Goal: Information Seeking & Learning: Learn about a topic

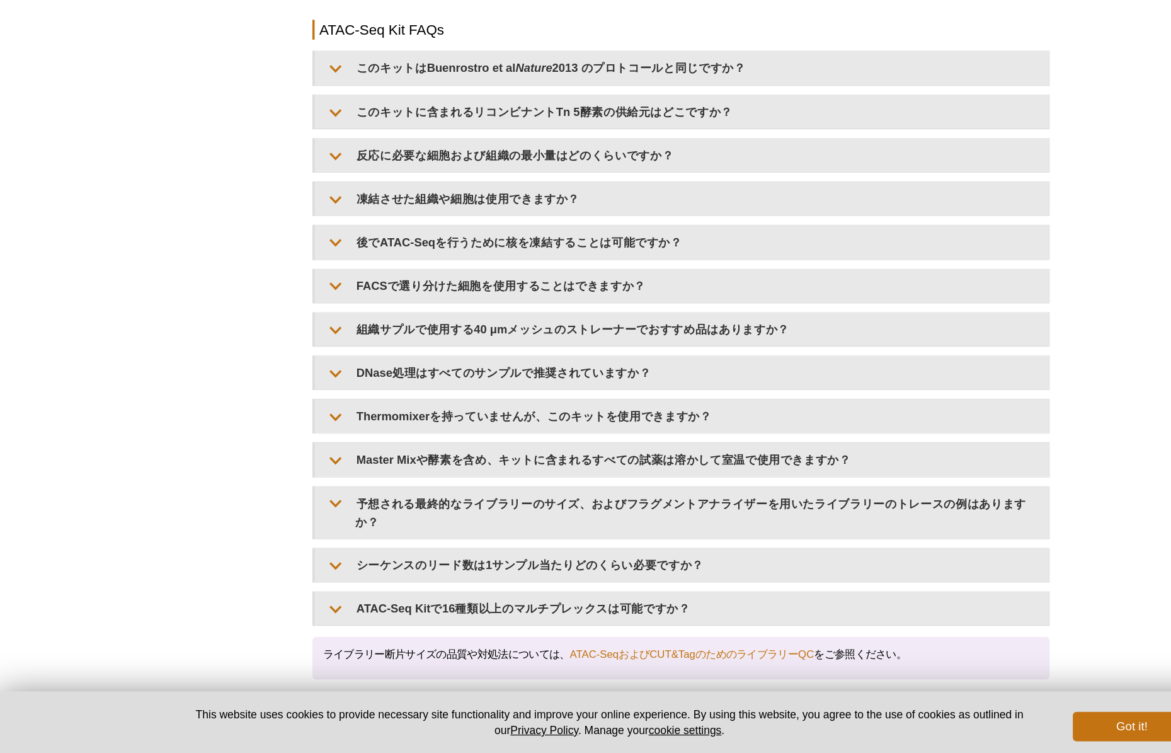
scroll to position [2161, 0]
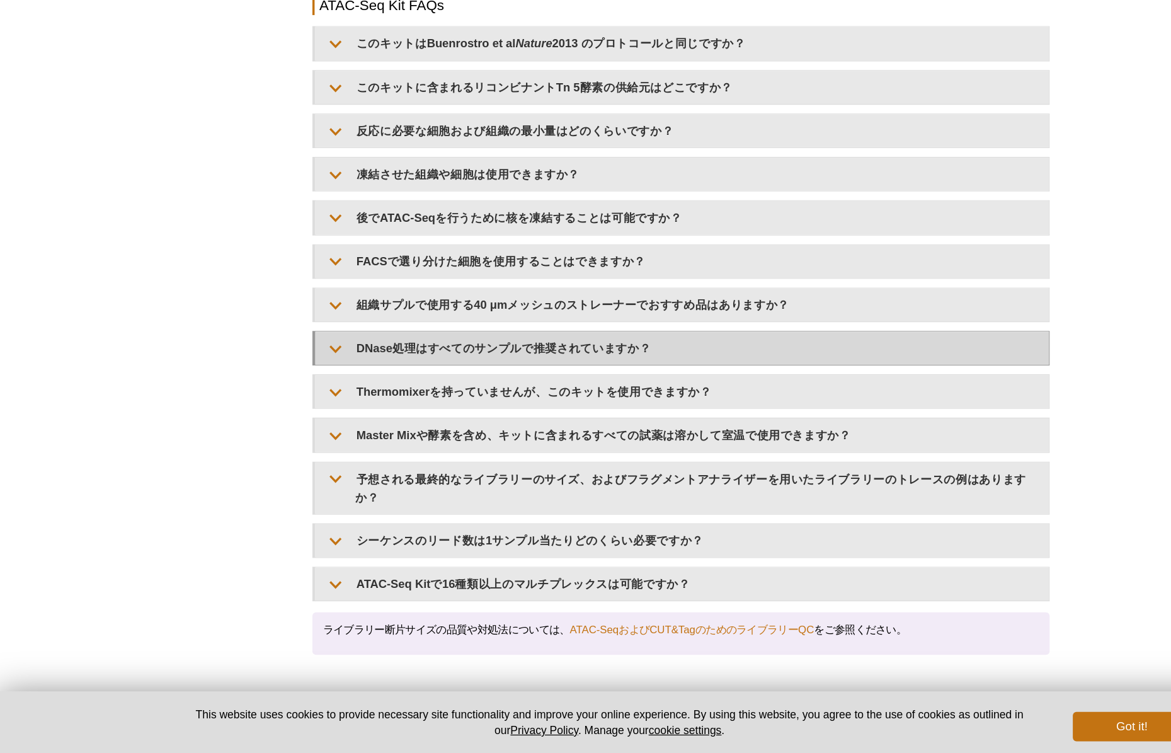
click at [358, 399] on summary "DNase処理はすべてのサンプルで推奨されていますか？" at bounding box center [586, 405] width 629 height 28
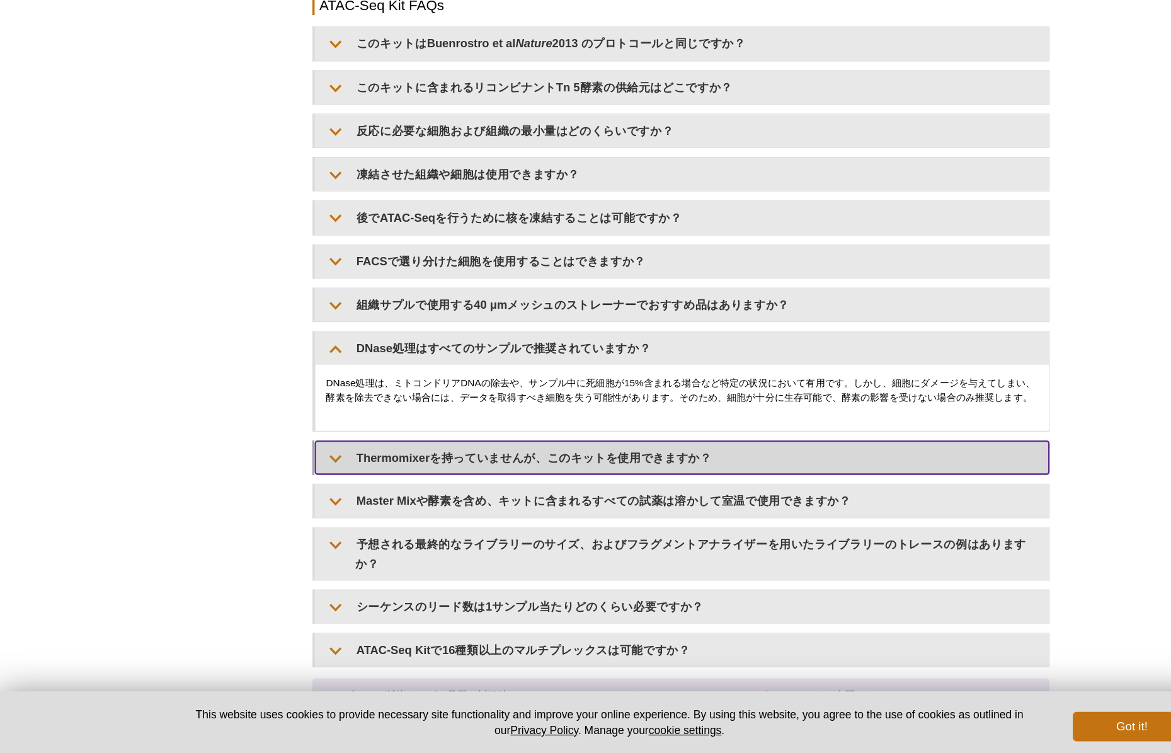
click at [352, 498] on summary "Thermomixerを持っていませんが、このキットを使用できますか？" at bounding box center [586, 499] width 629 height 28
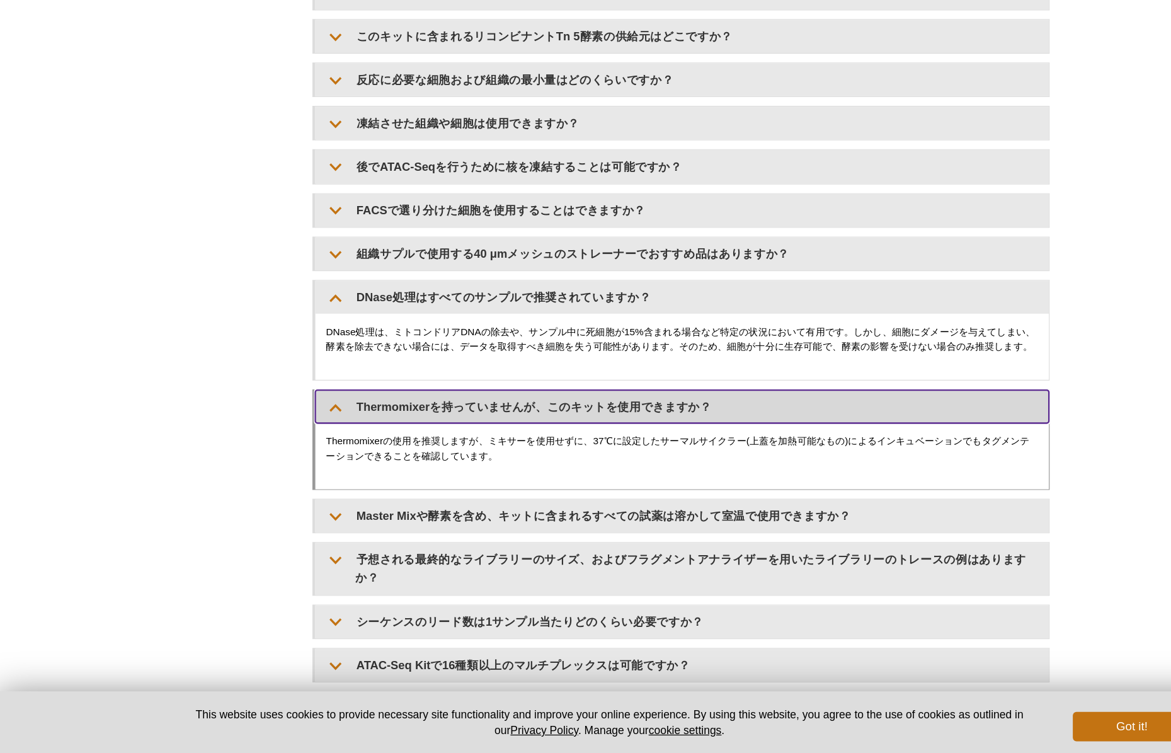
scroll to position [2283, 0]
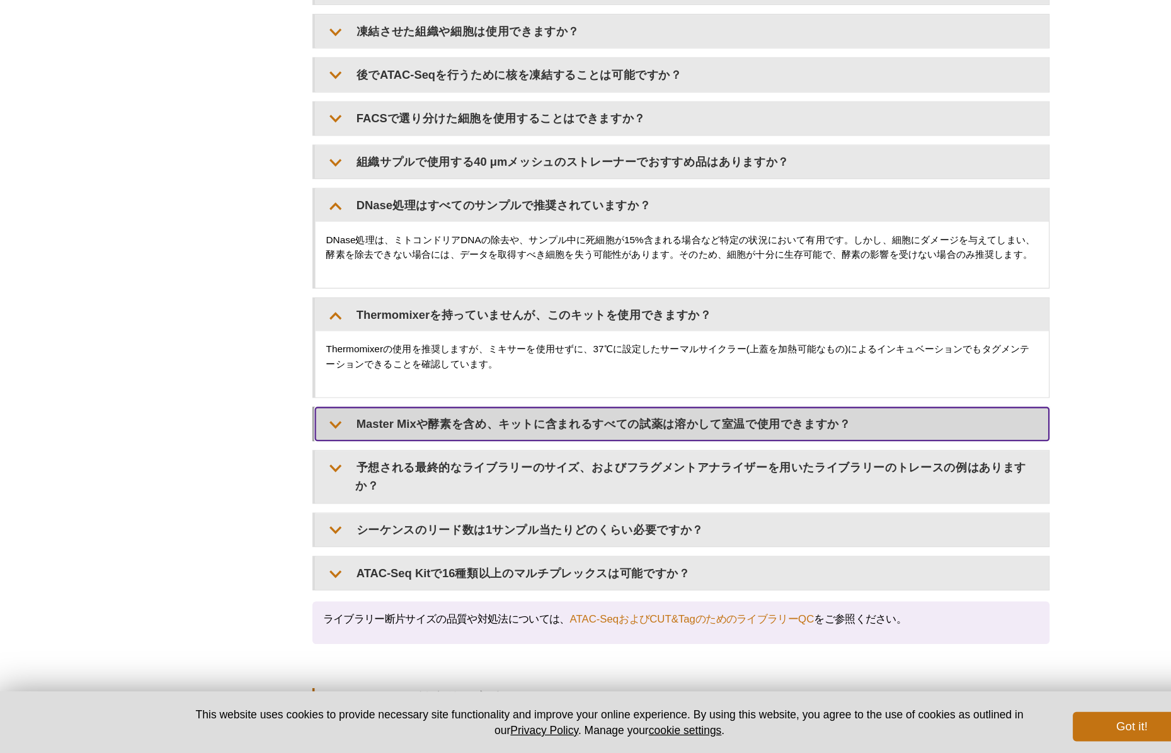
click at [345, 476] on summary "Master Mixや酵素を含め、キットに含まれるすべての試薬は溶かして室温で使用できますか？" at bounding box center [586, 471] width 629 height 28
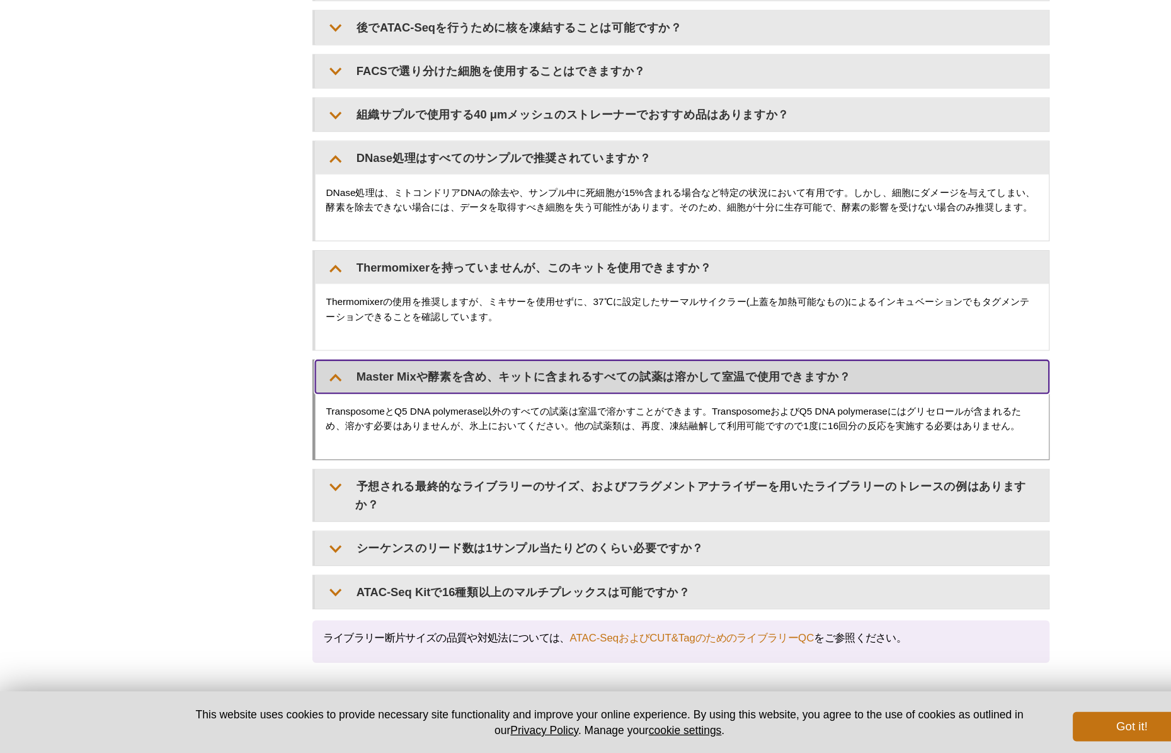
scroll to position [2334, 0]
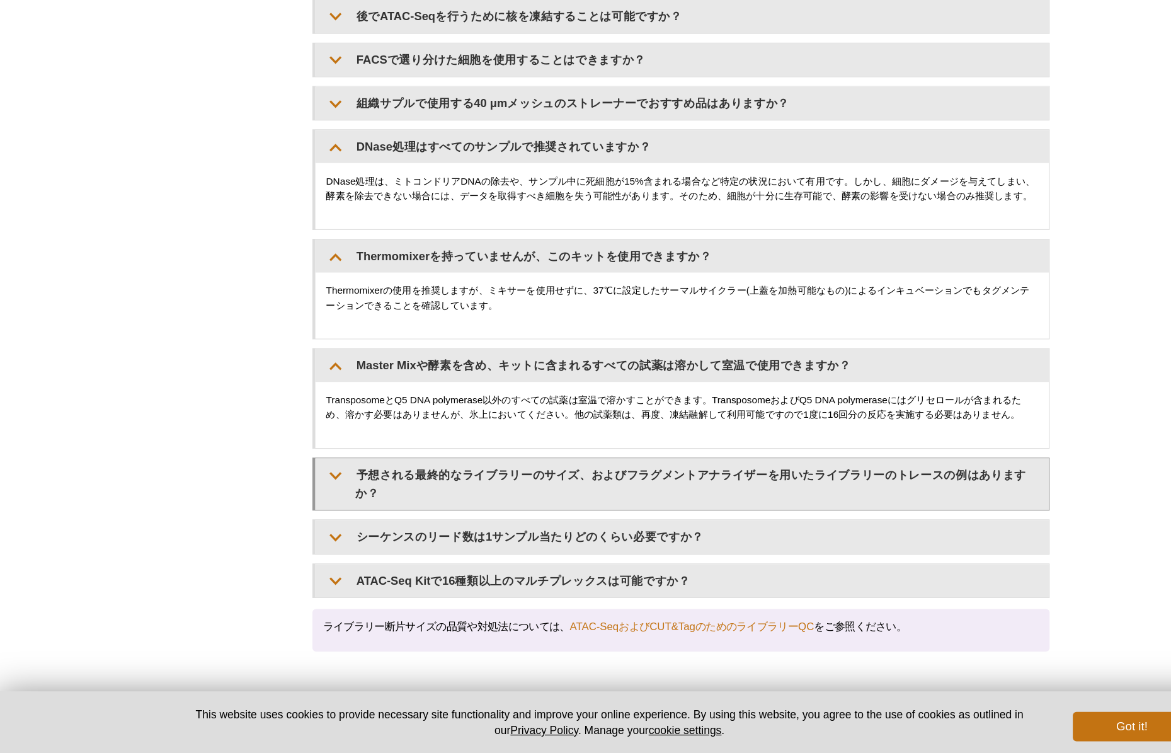
click at [346, 511] on details "予想される最終的なライブラリーのサイズ、およびフラグメントアナライザーを用いたライブラリーのトレースの例はありますか？ （画像をクリックして拡大） ライブラリ…" at bounding box center [586, 522] width 633 height 45
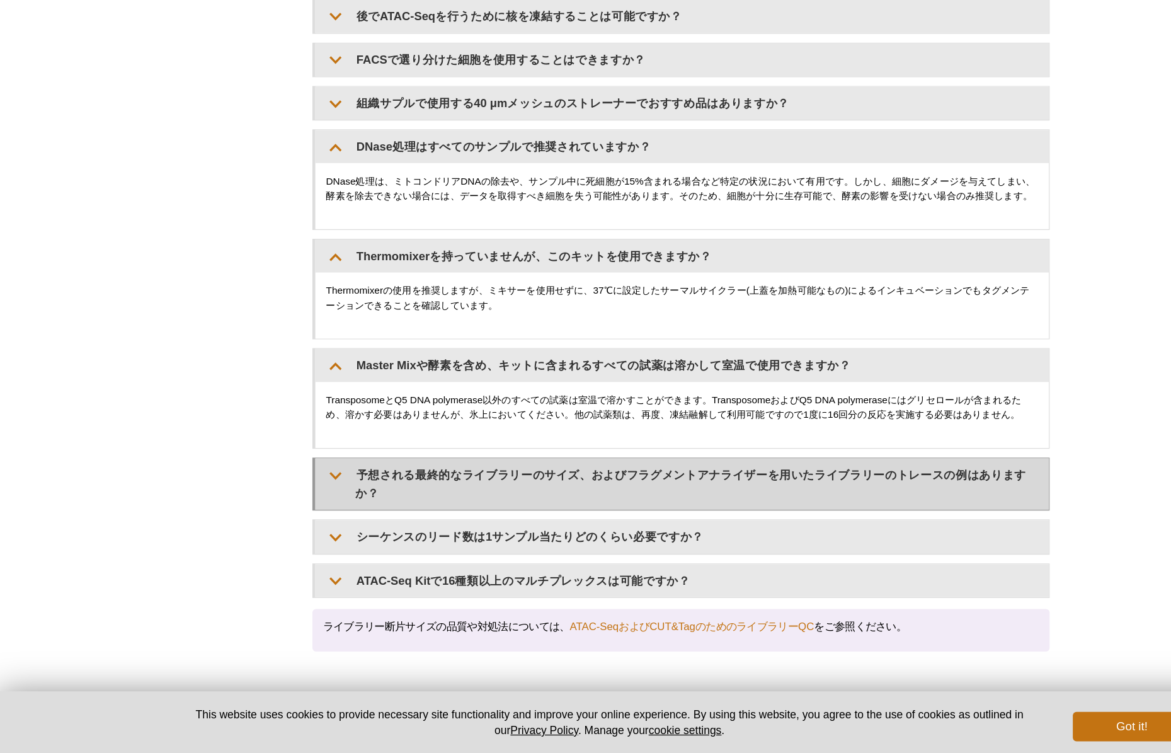
click at [346, 519] on summary "予想される最終的なライブラリーのサイズ、およびフラグメントアナライザーを用いたライブラリーのトレースの例はありますか？" at bounding box center [586, 522] width 629 height 44
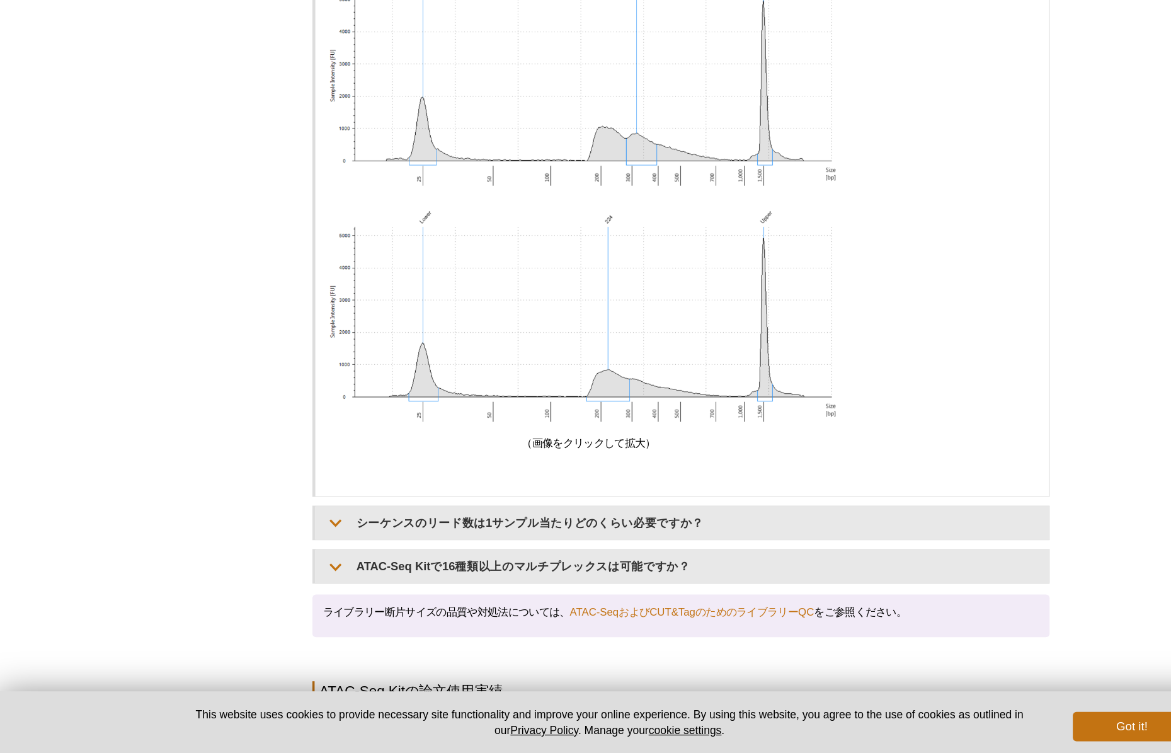
scroll to position [3282, 0]
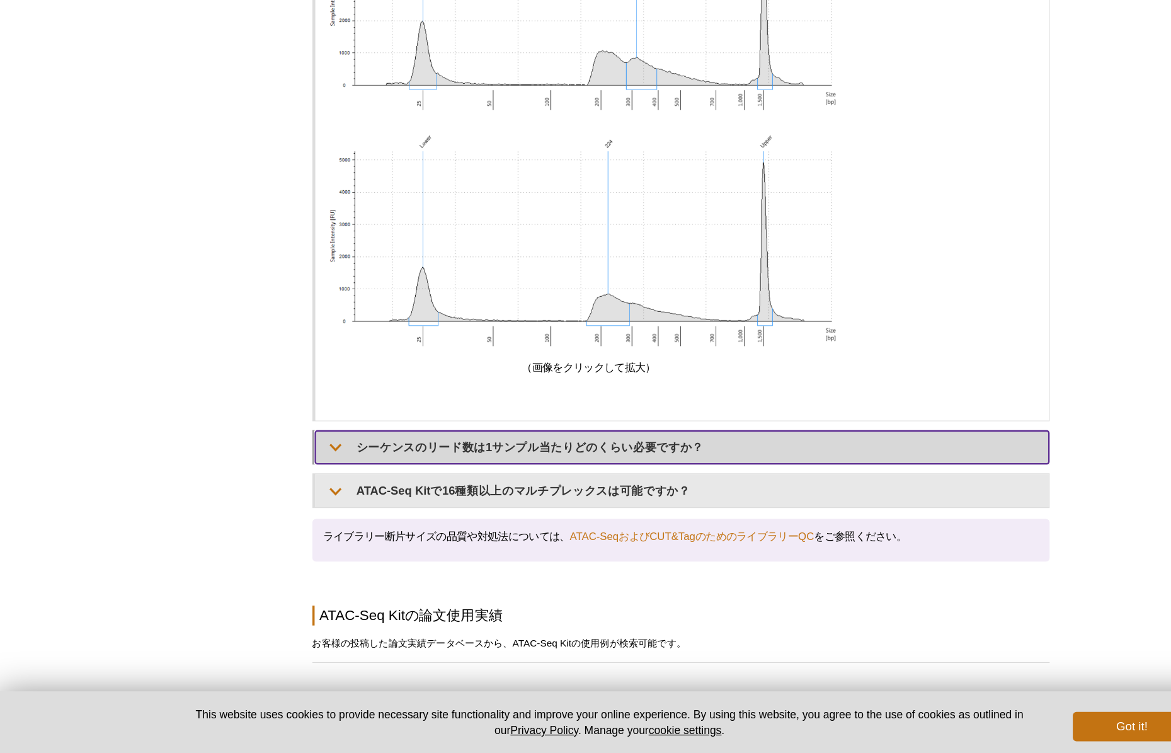
click at [321, 495] on summary "シーケンスのリード数は1サンプル当たりどのくらい必要ですか？" at bounding box center [586, 490] width 629 height 28
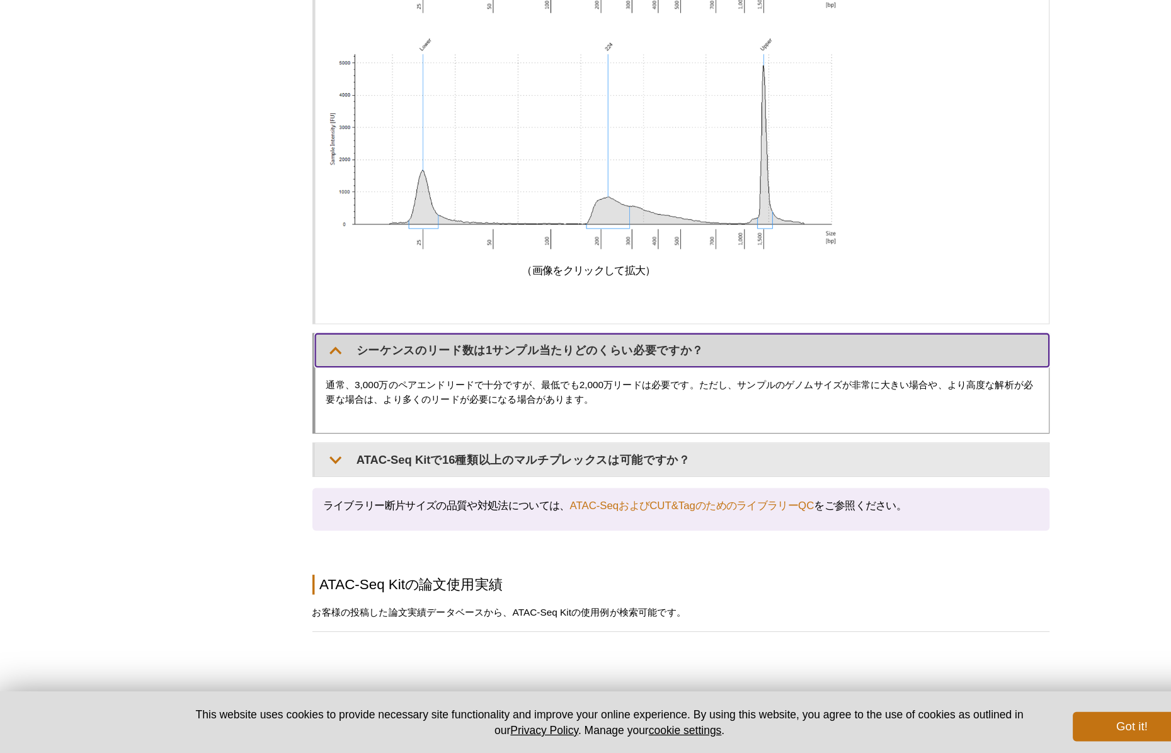
scroll to position [3382, 0]
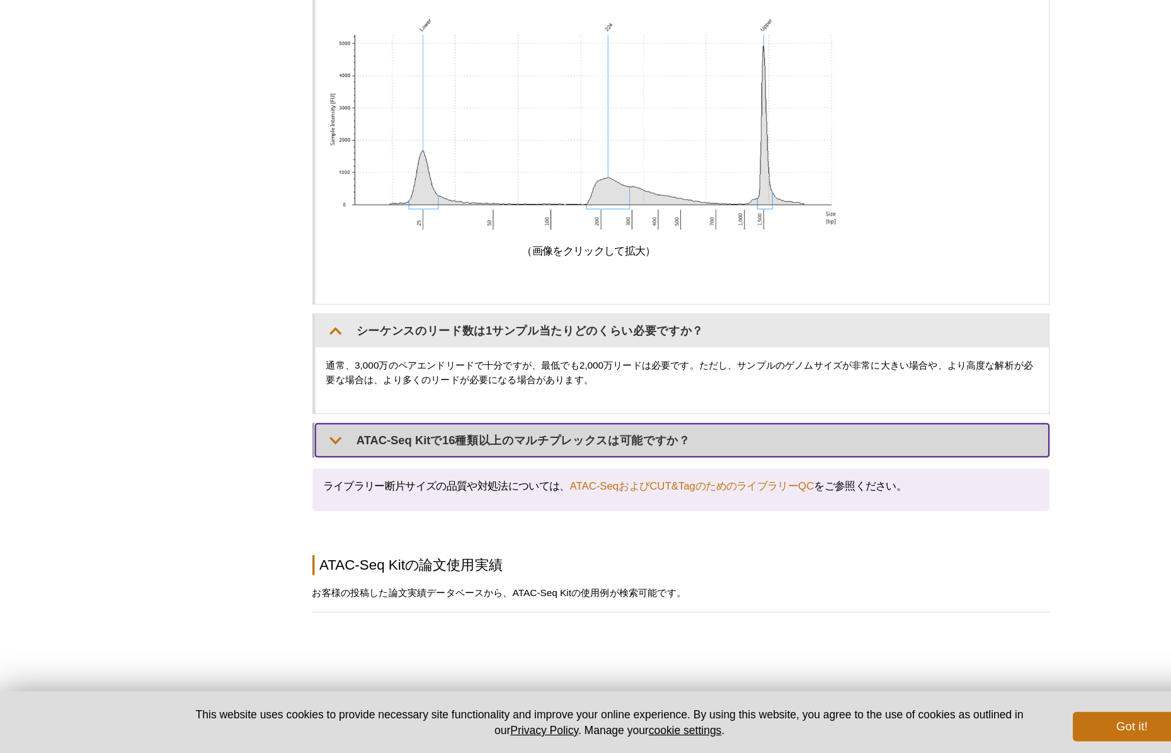
click at [331, 485] on summary "ATAC-Seq Kitで16種類以上のマルチプレックスは可能ですか？" at bounding box center [586, 485] width 629 height 28
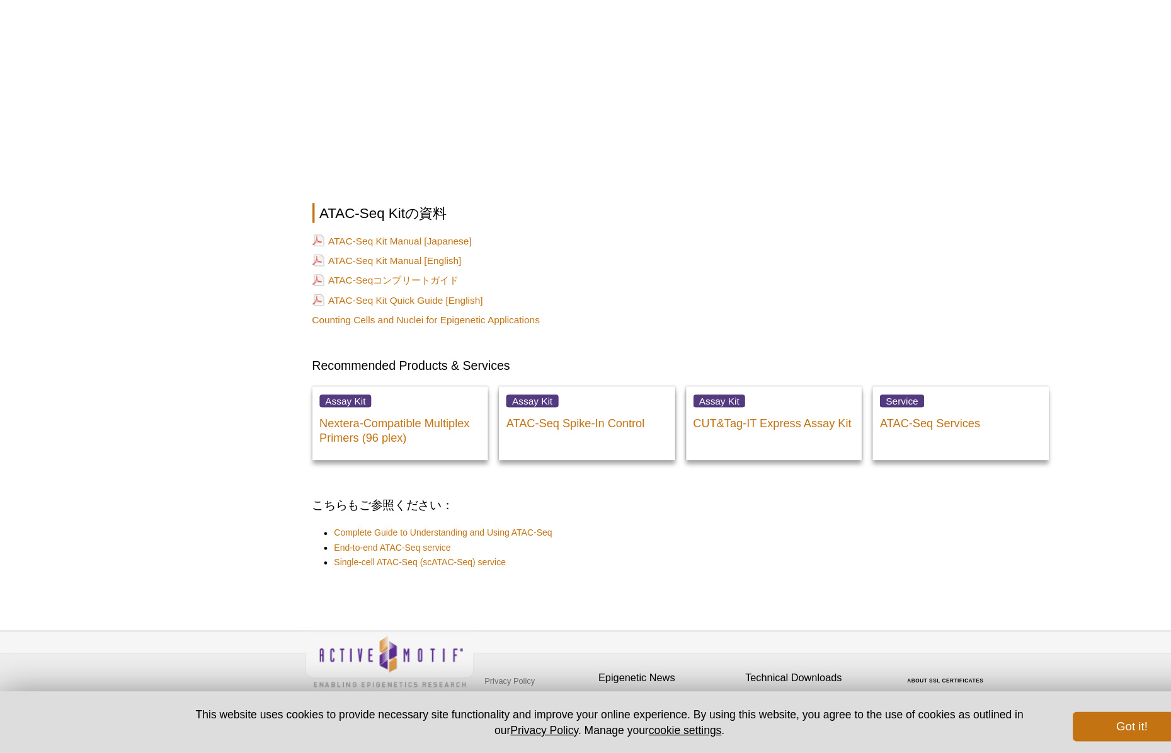
scroll to position [4367, 0]
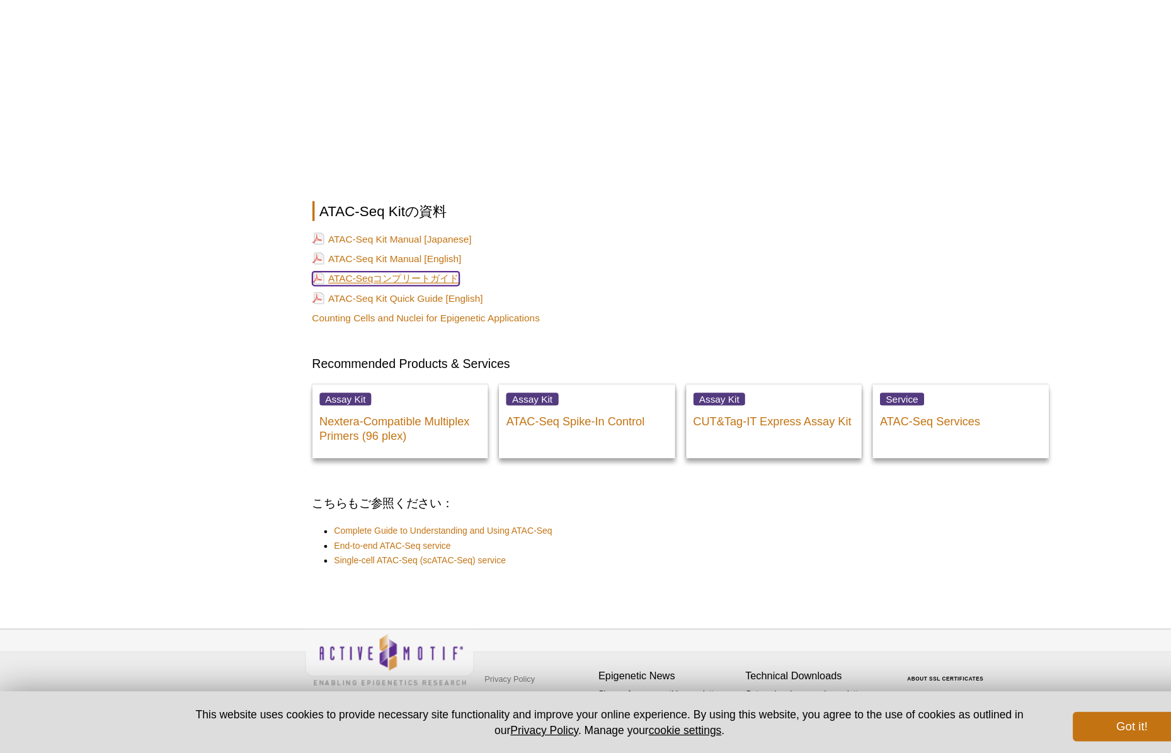
click at [341, 345] on link "ATAC-Seqコンプリートガイド" at bounding box center [333, 346] width 126 height 12
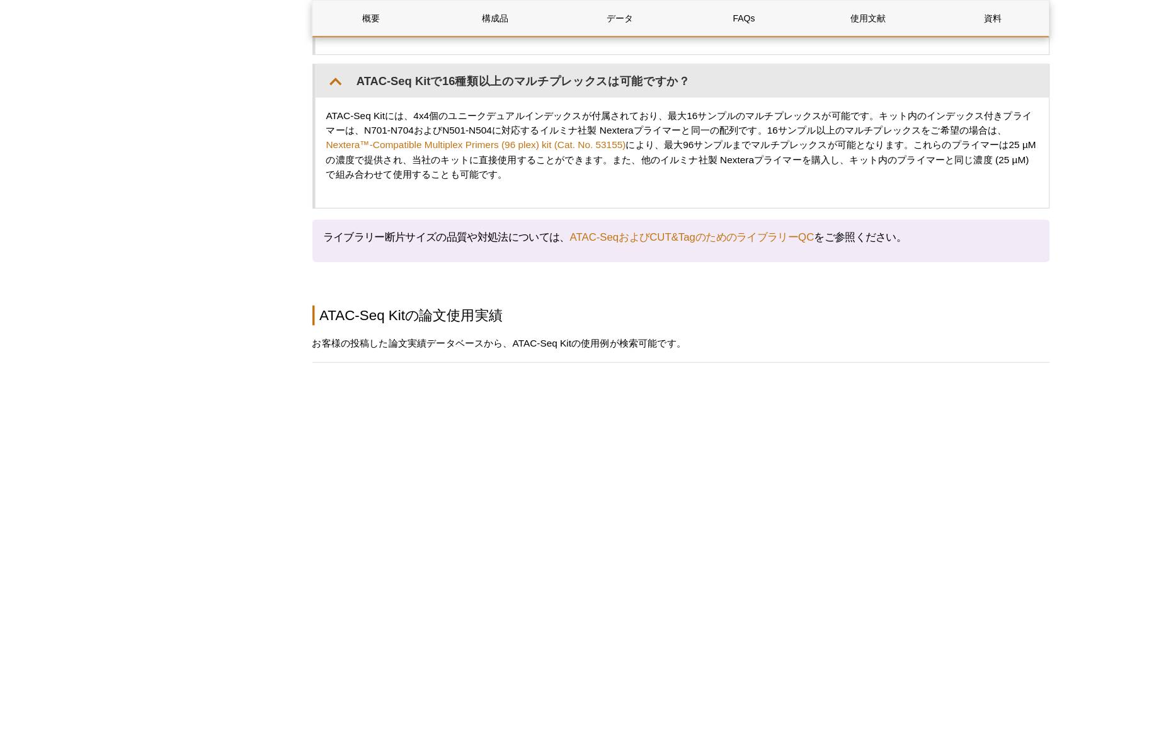
scroll to position [3647, 0]
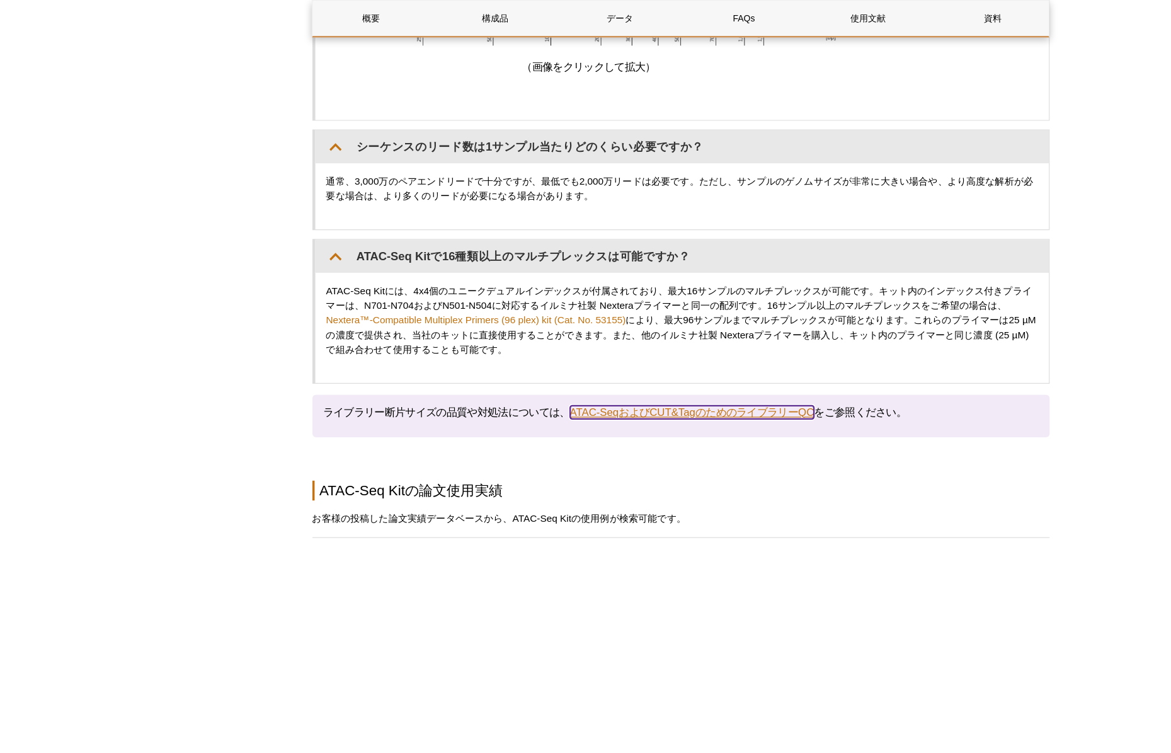
click at [558, 348] on link "ATAC-SeqおよびCUT&TagのためのライブラリーQC" at bounding box center [596, 353] width 210 height 11
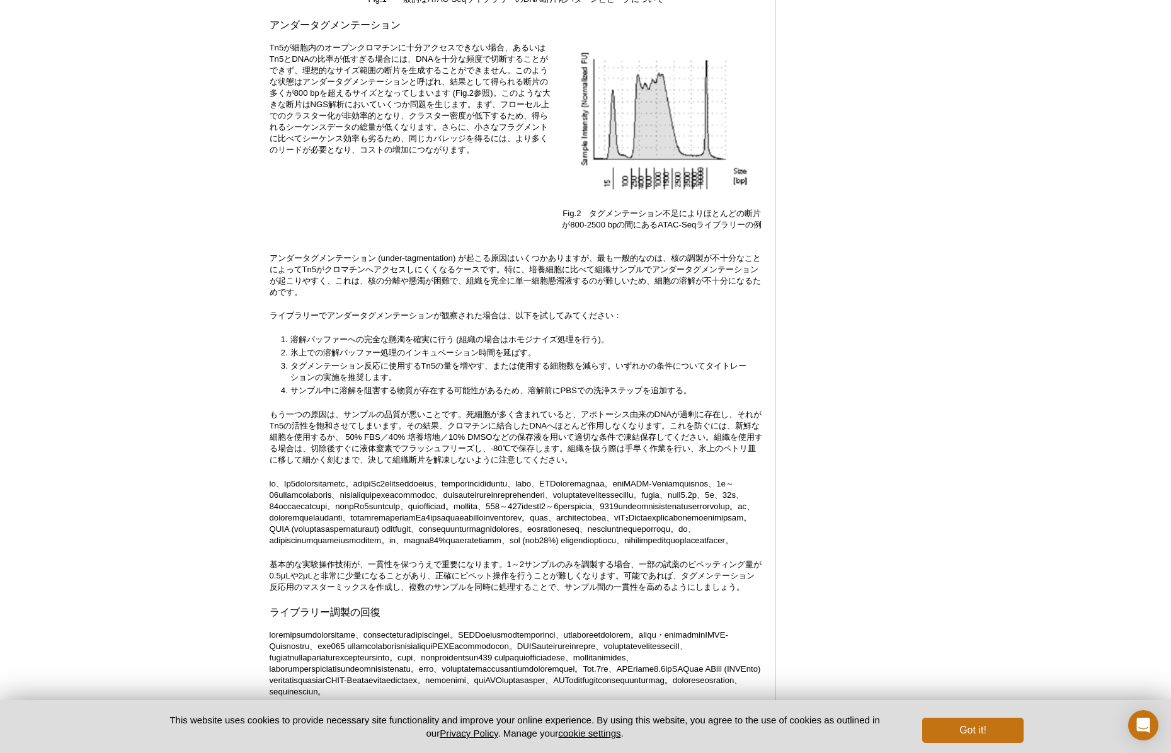
scroll to position [2044, 0]
